Goal: Task Accomplishment & Management: Manage account settings

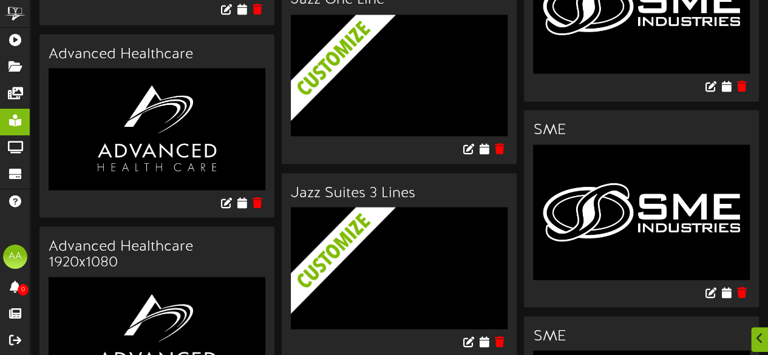
scroll to position [1111, 0]
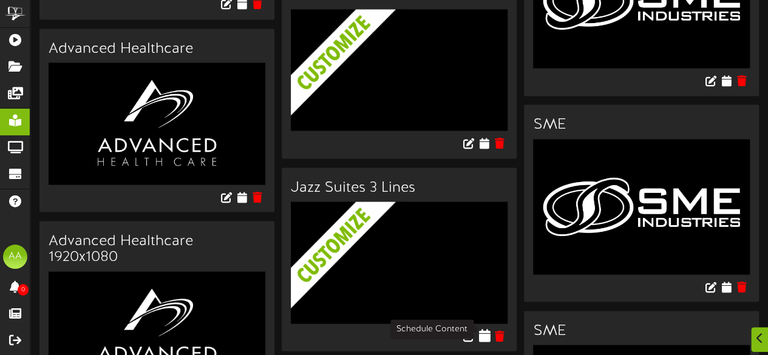
click at [486, 332] on icon at bounding box center [484, 334] width 12 height 13
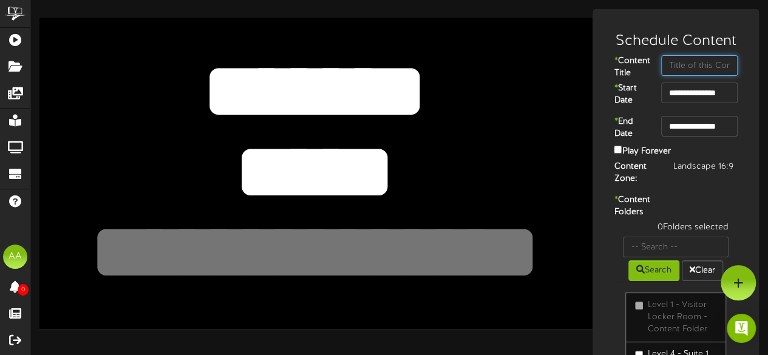
click at [713, 70] on input "text" at bounding box center [699, 65] width 76 height 21
type input "UGC"
click at [698, 103] on input "**********" at bounding box center [699, 93] width 76 height 21
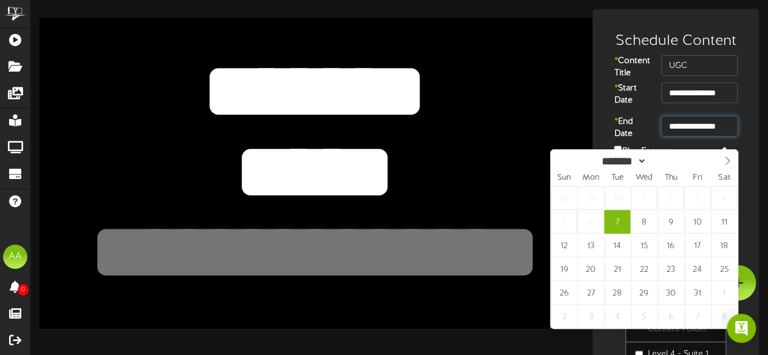
click at [691, 137] on input "**********" at bounding box center [699, 126] width 76 height 21
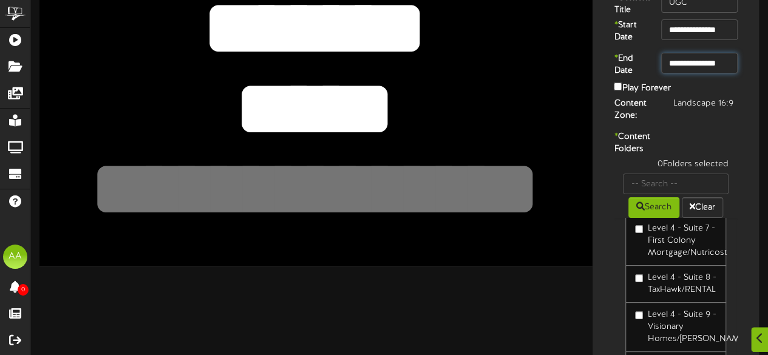
scroll to position [358, 0]
click at [573, 307] on div "**********" at bounding box center [398, 206] width 737 height 520
click at [606, 298] on div "1 Folders selected Search Clear Level 1 - Visitor Locker Room - Content Folder …" at bounding box center [675, 269] width 142 height 223
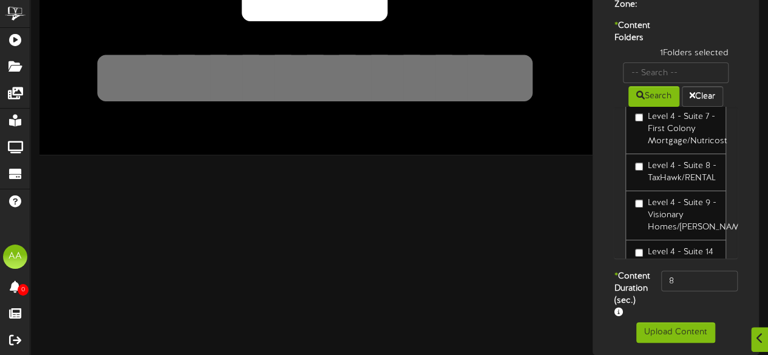
scroll to position [209, 0]
click at [698, 271] on input "8" at bounding box center [699, 281] width 76 height 21
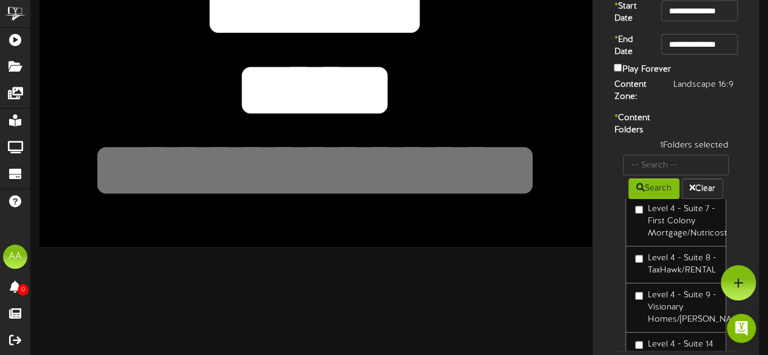
scroll to position [81, 0]
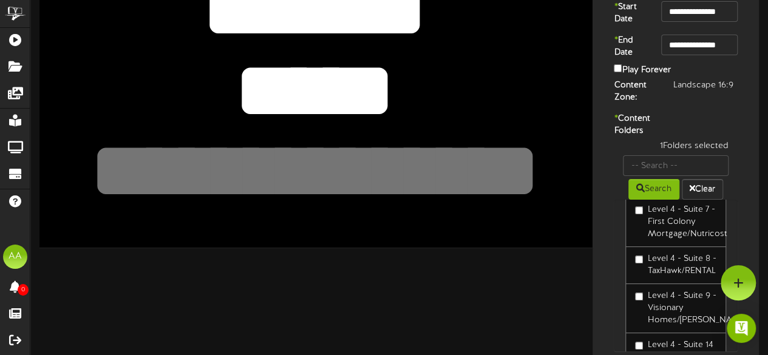
type input "800"
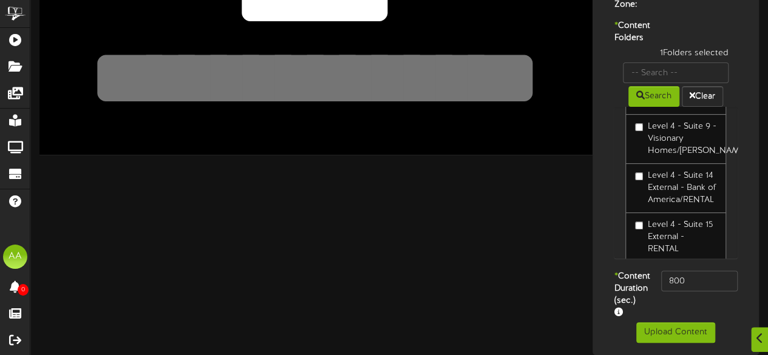
scroll to position [208, 0]
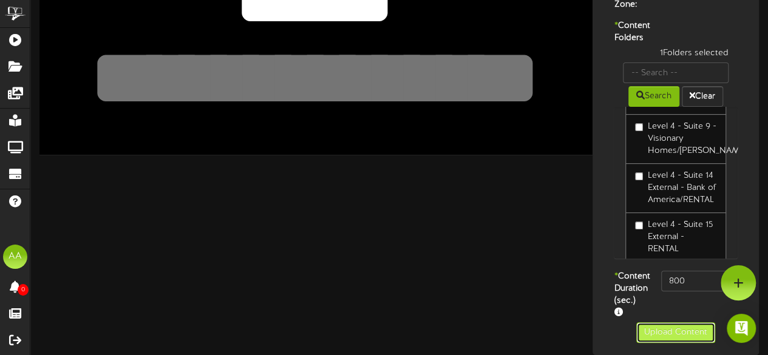
click at [676, 336] on button "Upload Content" at bounding box center [675, 332] width 79 height 21
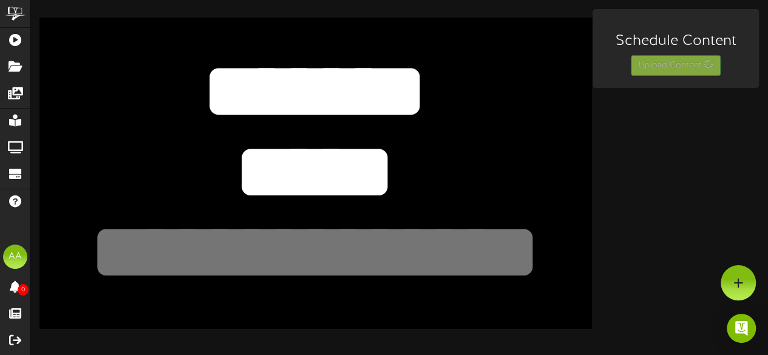
scroll to position [0, 0]
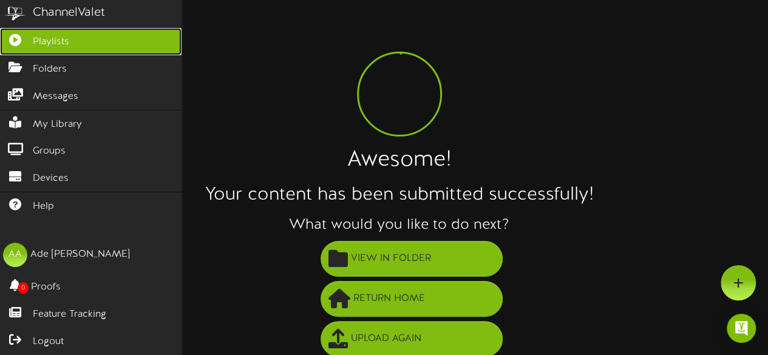
click at [72, 38] on link "Playlists" at bounding box center [90, 41] width 181 height 27
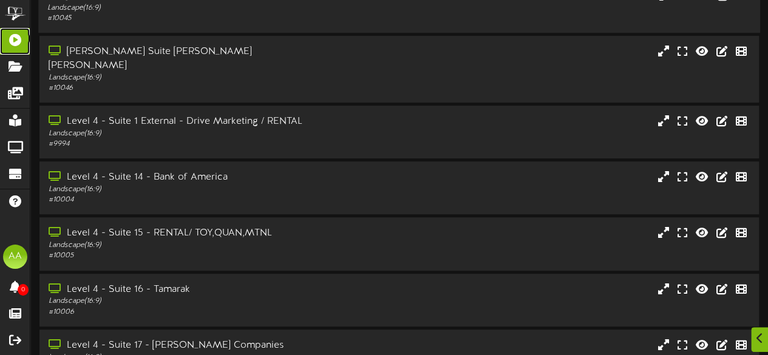
scroll to position [307, 0]
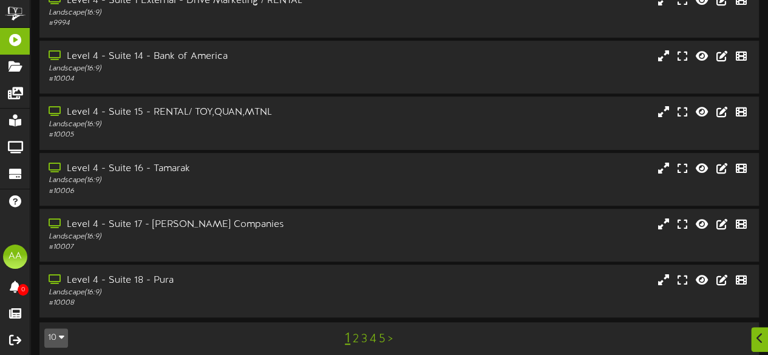
click at [354, 333] on link "2" at bounding box center [356, 339] width 6 height 13
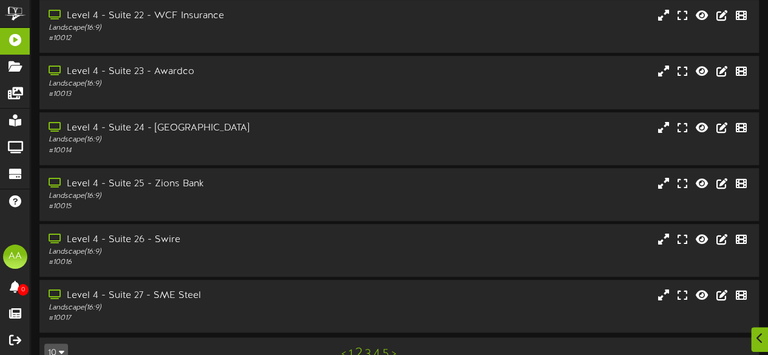
scroll to position [307, 0]
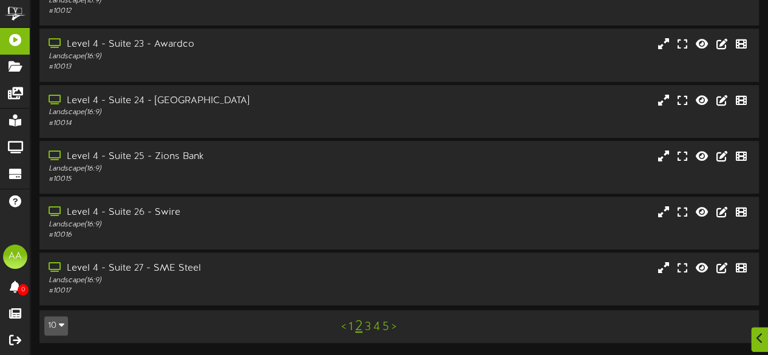
click at [368, 327] on link "3" at bounding box center [368, 326] width 6 height 13
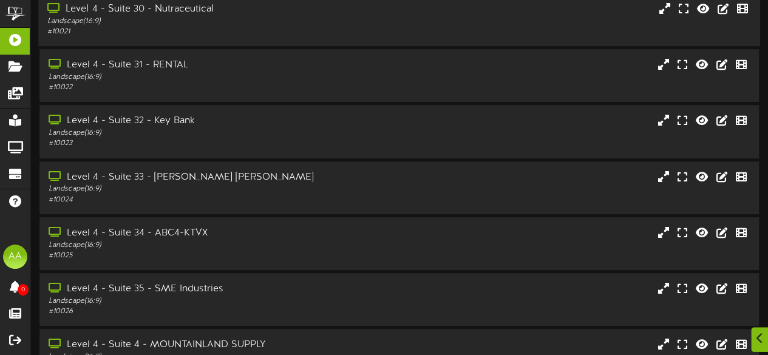
scroll to position [307, 0]
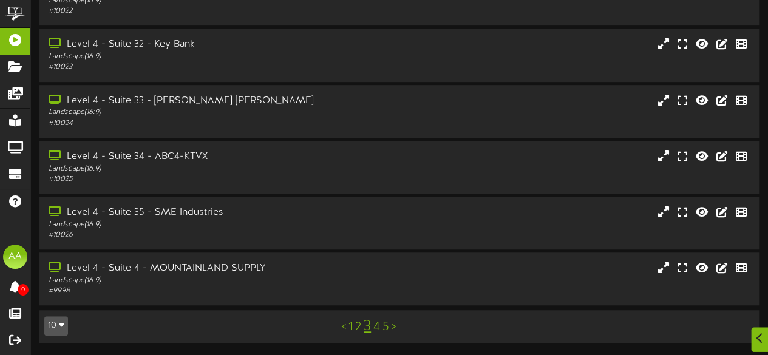
click at [379, 327] on link "4" at bounding box center [376, 326] width 7 height 13
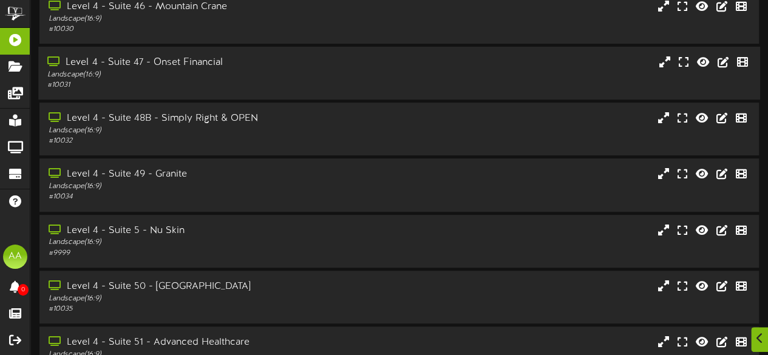
scroll to position [307, 0]
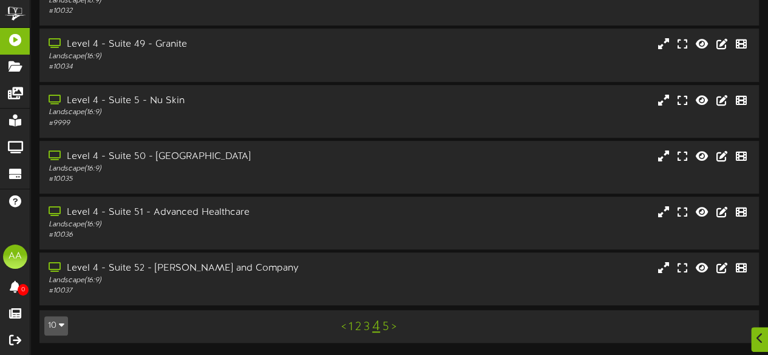
click at [384, 328] on link "5" at bounding box center [385, 326] width 7 height 13
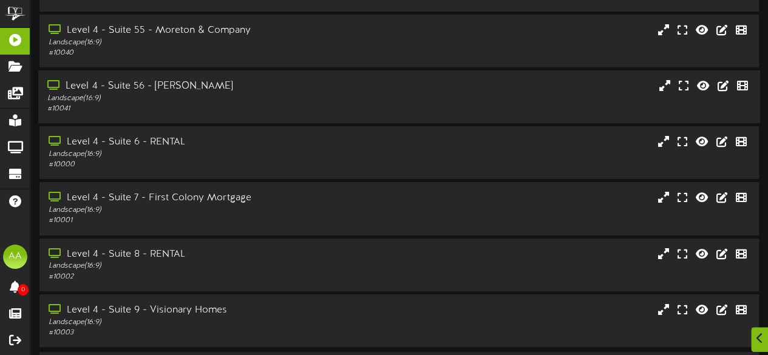
scroll to position [191, 0]
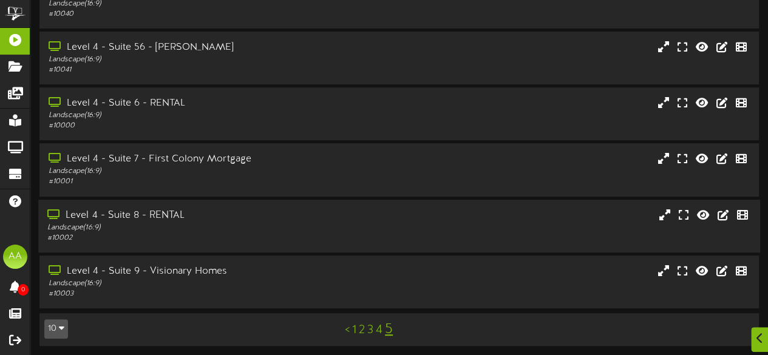
click at [323, 240] on div "# 10002" at bounding box center [188, 238] width 282 height 10
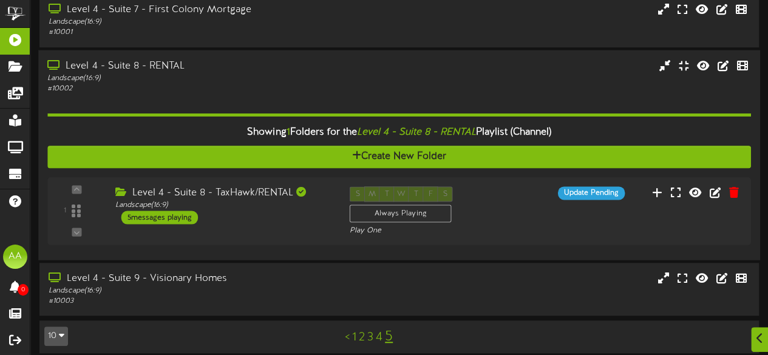
scroll to position [350, 0]
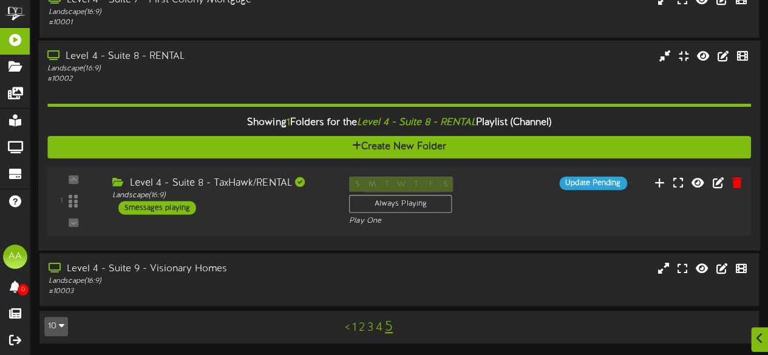
click at [181, 207] on div "5 messages playing" at bounding box center [157, 207] width 78 height 13
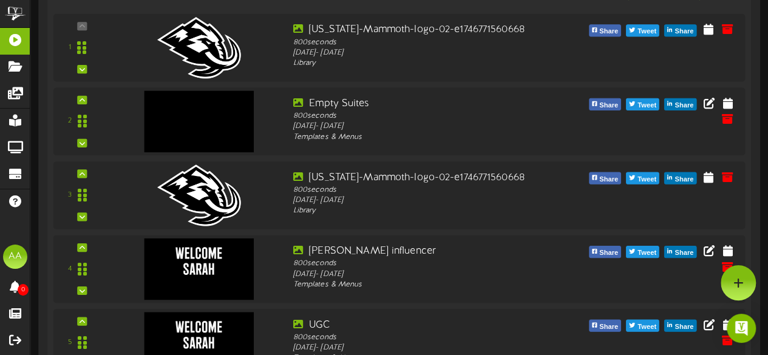
scroll to position [635, 0]
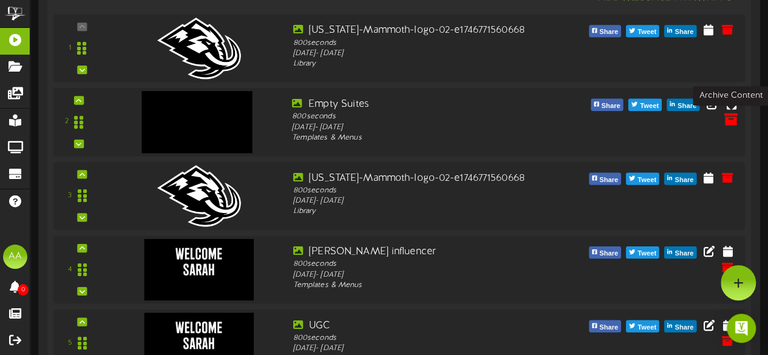
click at [729, 125] on icon at bounding box center [729, 118] width 13 height 13
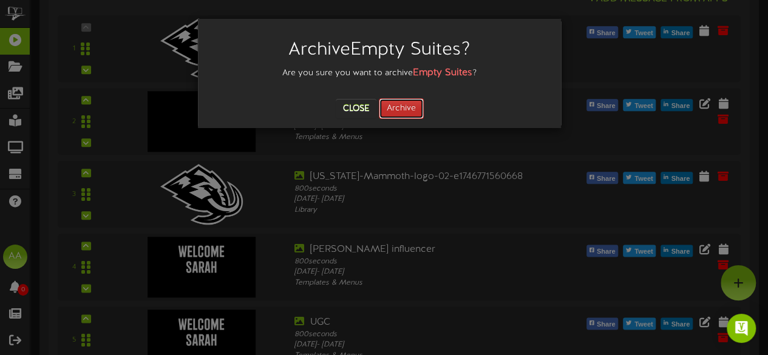
click at [409, 106] on button "Archive" at bounding box center [401, 108] width 45 height 21
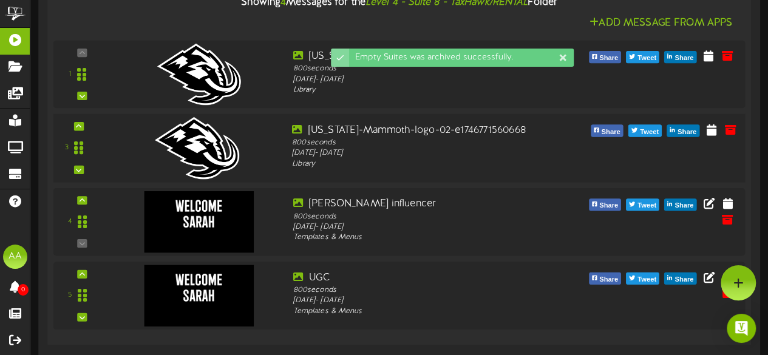
scroll to position [573, 0]
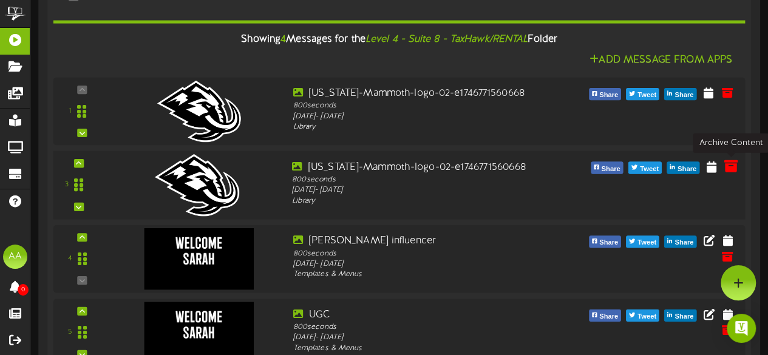
click at [728, 167] on icon at bounding box center [729, 165] width 13 height 13
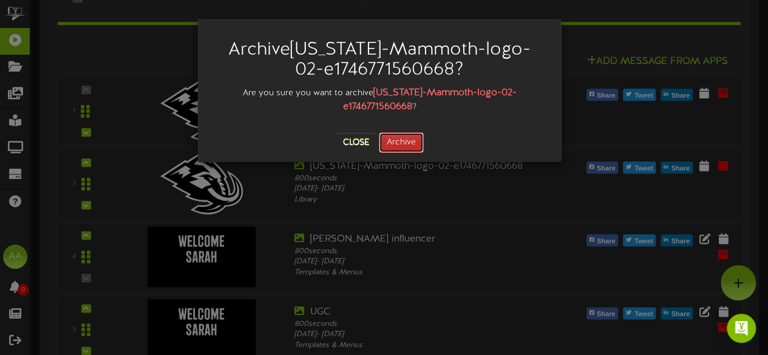
click at [410, 132] on button "Archive" at bounding box center [401, 142] width 45 height 21
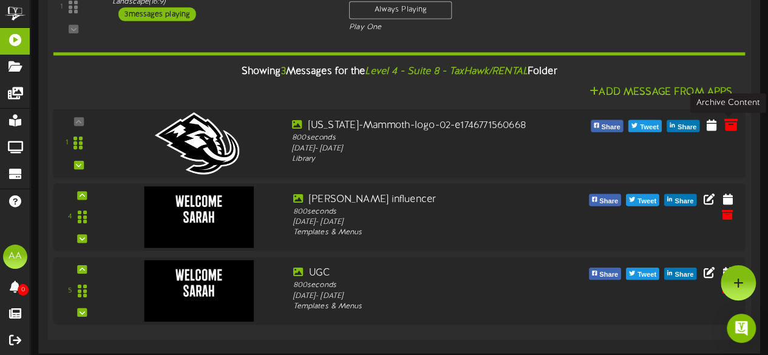
click at [730, 126] on icon at bounding box center [729, 123] width 13 height 13
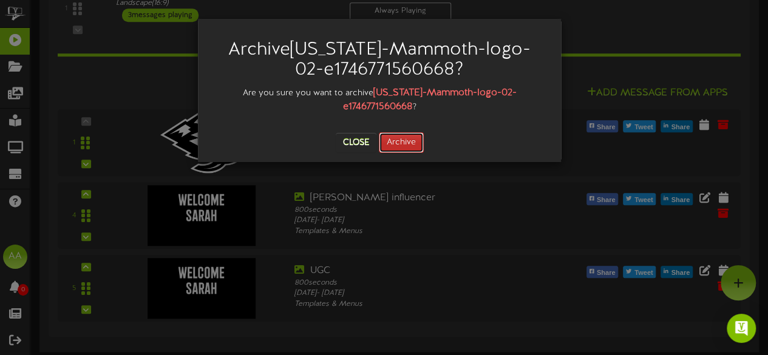
click at [411, 132] on button "Archive" at bounding box center [401, 142] width 45 height 21
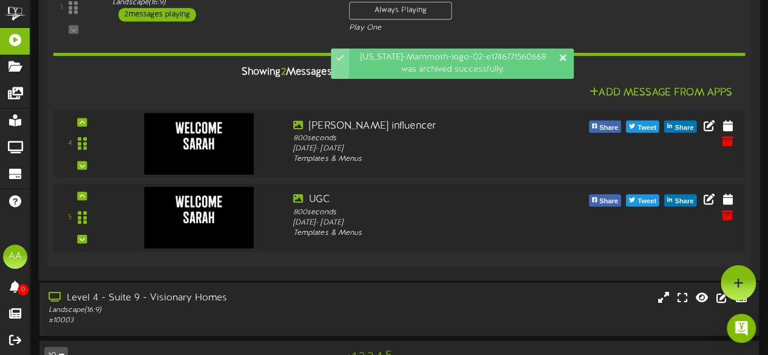
click at [280, 67] on span "2" at bounding box center [282, 71] width 5 height 11
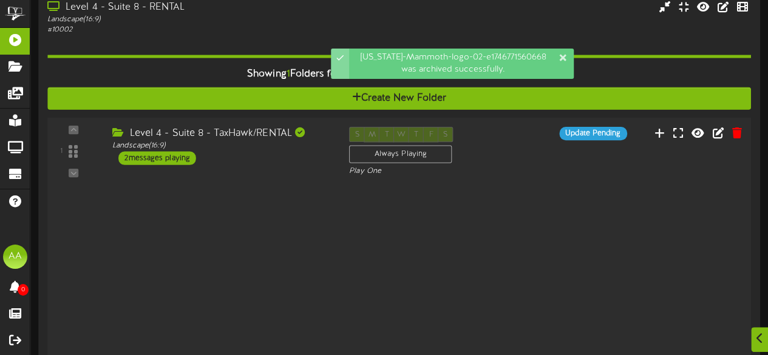
scroll to position [351, 0]
